Goal: Transaction & Acquisition: Subscribe to service/newsletter

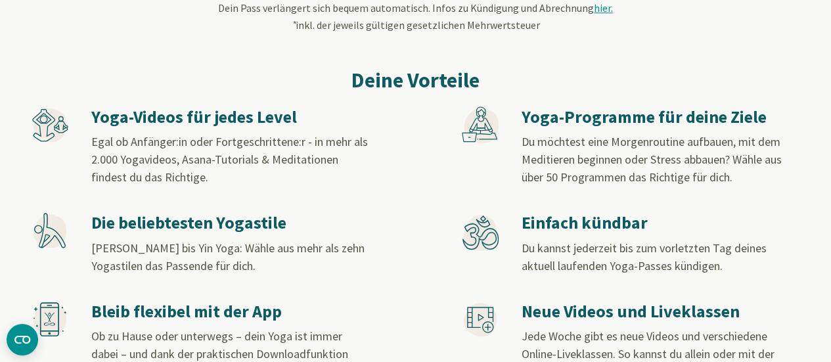
scroll to position [638, 0]
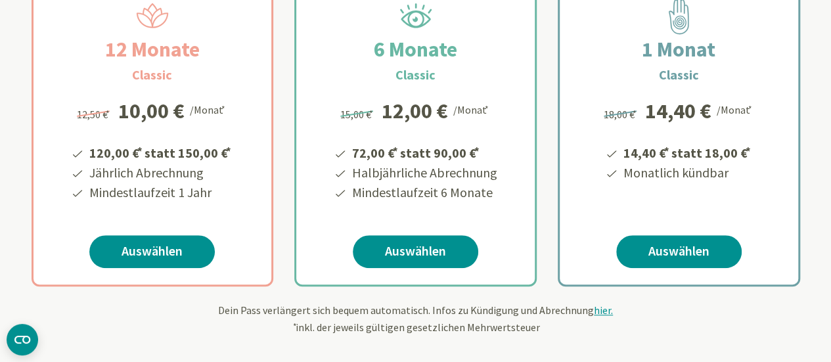
scroll to position [289, 0]
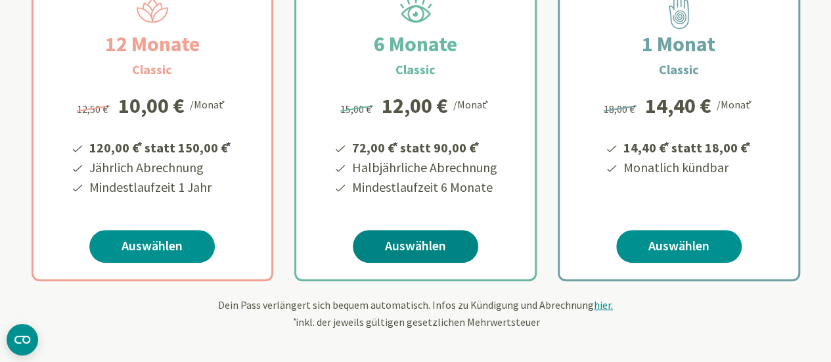
click at [425, 254] on link "Auswählen" at bounding box center [415, 246] width 125 height 33
